Goal: Find specific page/section: Find specific page/section

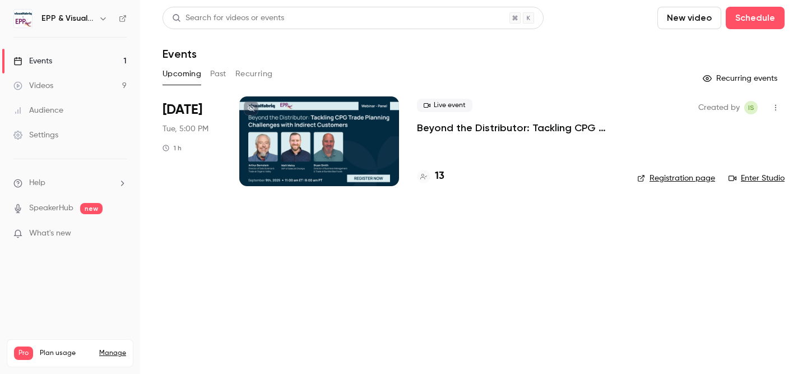
click at [432, 178] on div "13" at bounding box center [430, 176] width 27 height 15
